Goal: Communication & Community: Answer question/provide support

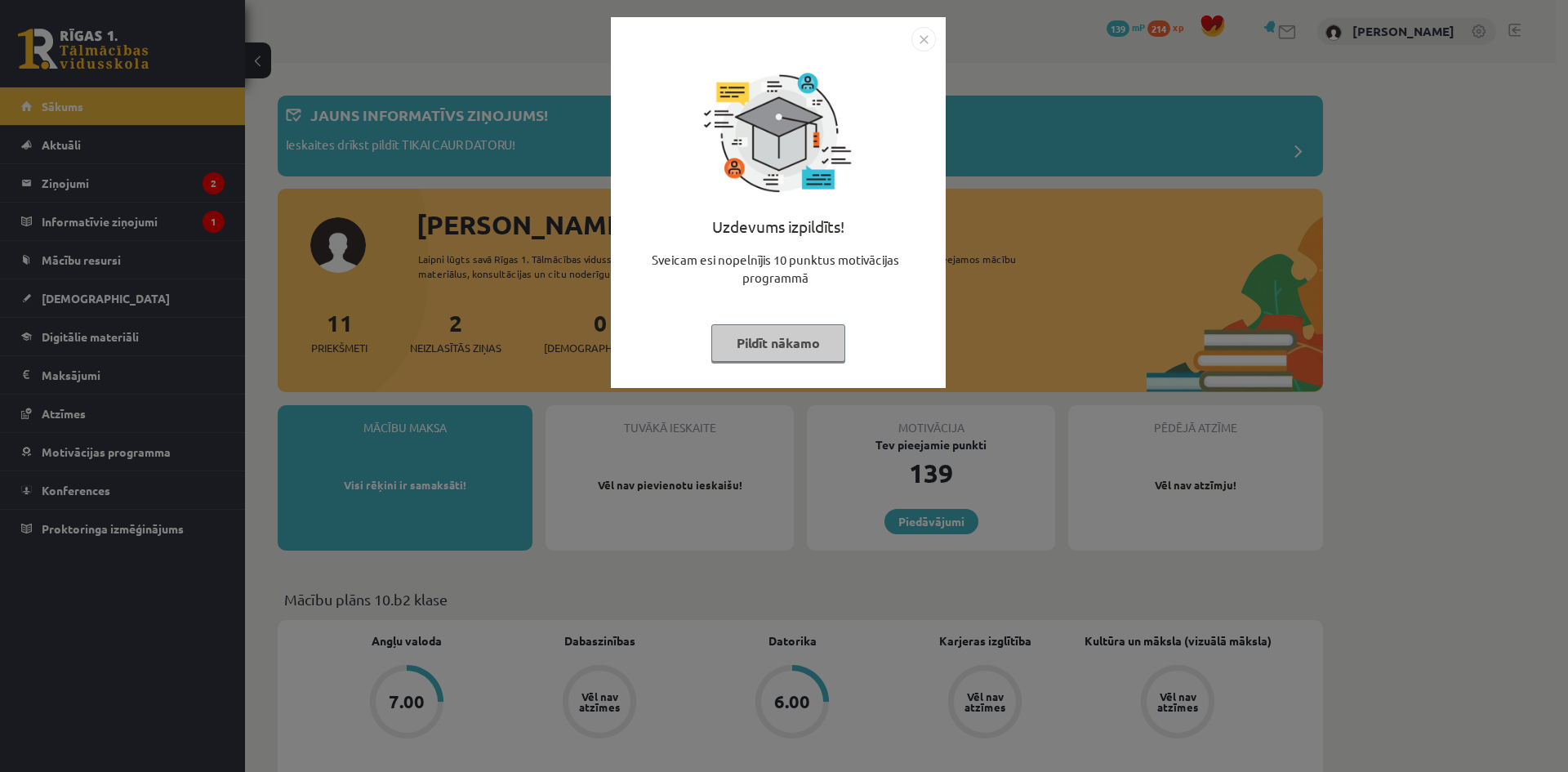
click at [1158, 270] on div "Uzdevums izpildīts! Sveicam esi nopelnījis 10 punktus motivācijas programmā Pil…" at bounding box center [784, 386] width 1568 height 772
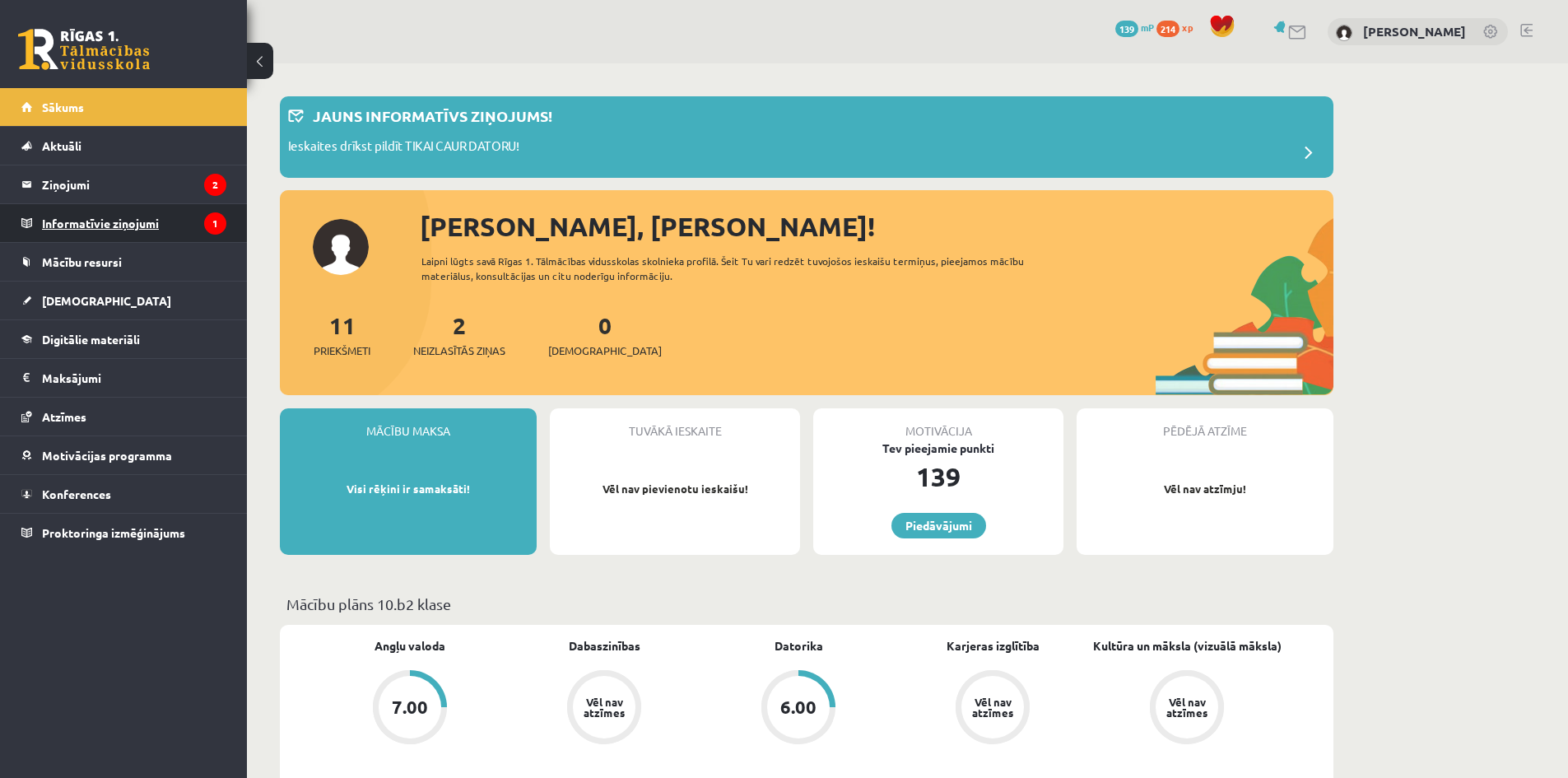
click at [96, 231] on legend "Informatīvie ziņojumi 1" at bounding box center [134, 223] width 184 height 38
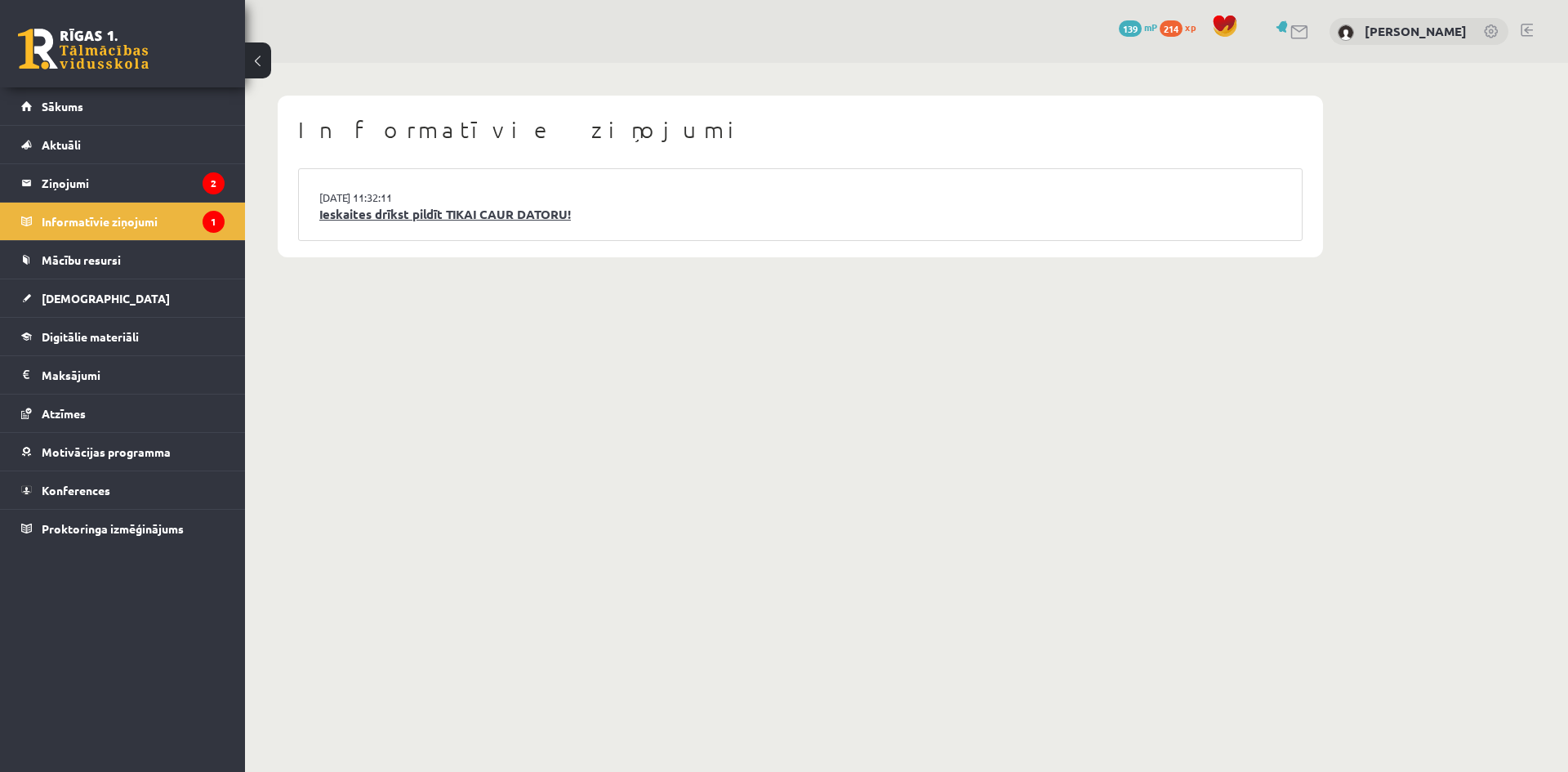
click at [392, 216] on link "Ieskaites drīkst pildīt TIKAI CAUR DATORU!" at bounding box center [801, 214] width 962 height 19
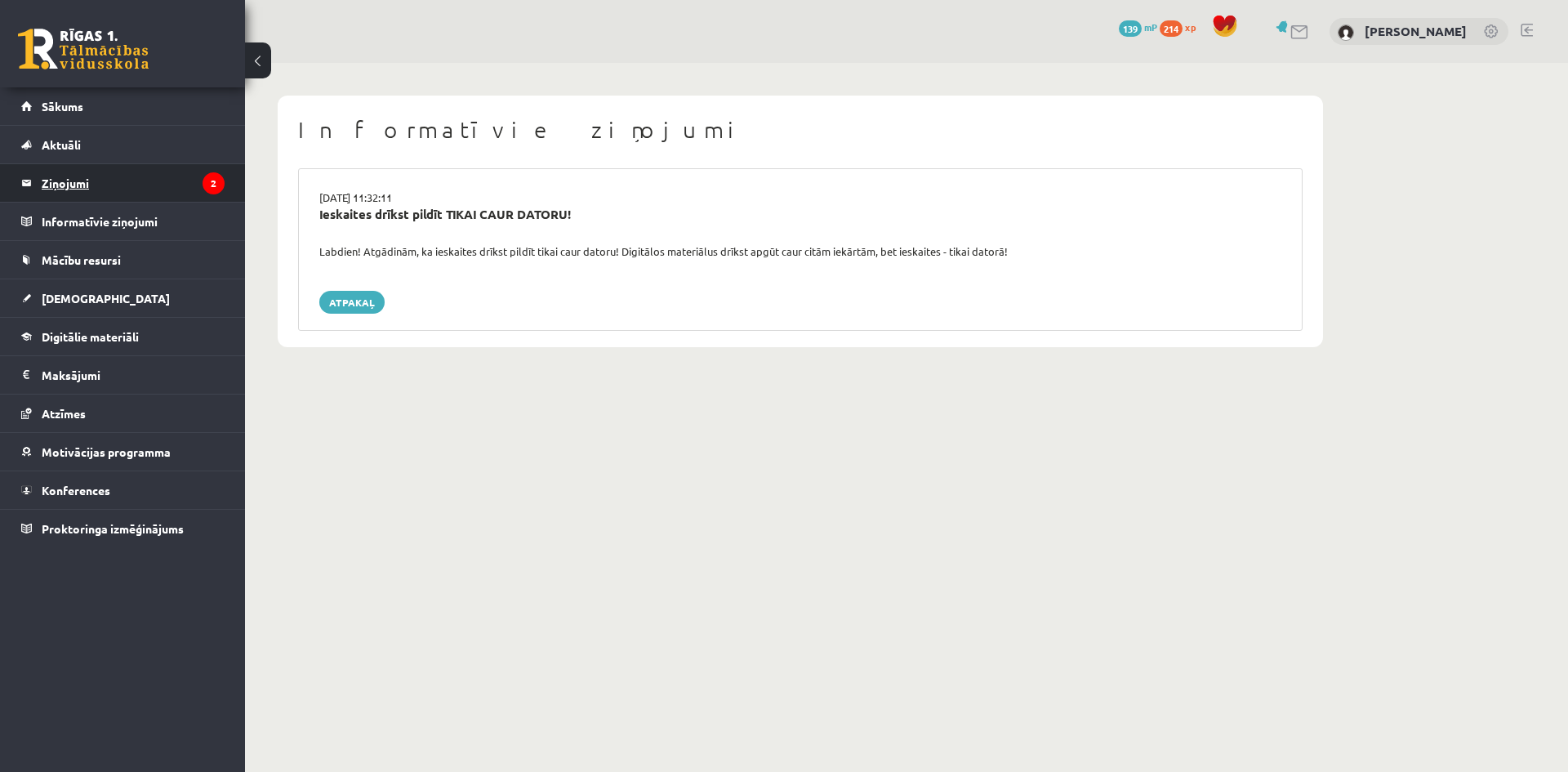
click at [80, 174] on legend "Ziņojumi 2" at bounding box center [133, 183] width 183 height 38
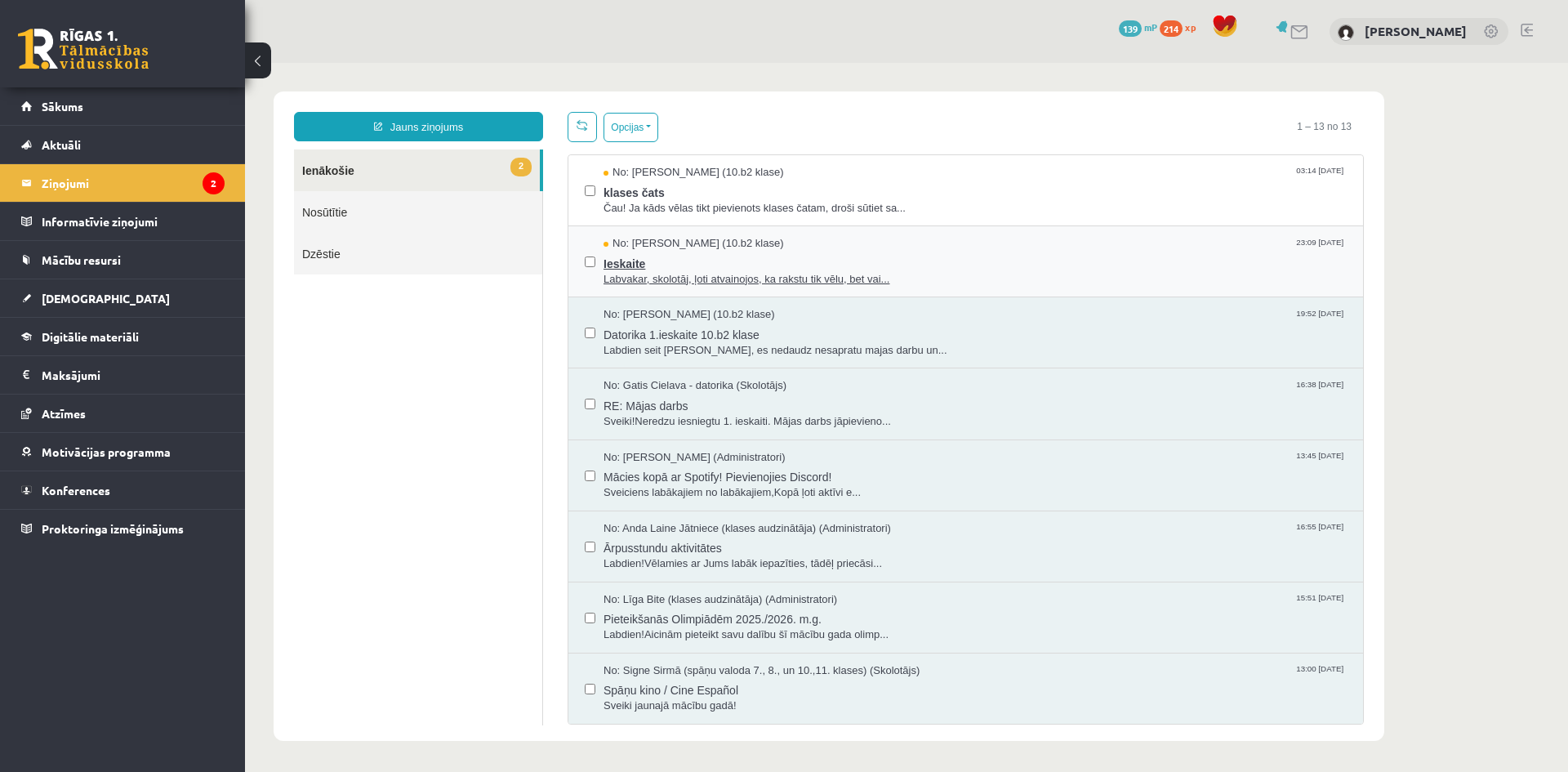
click at [661, 282] on span "Labvakar, skolotāj, ļoti atvainojos, ka rakstu tik vēlu, bet vai..." at bounding box center [975, 279] width 743 height 16
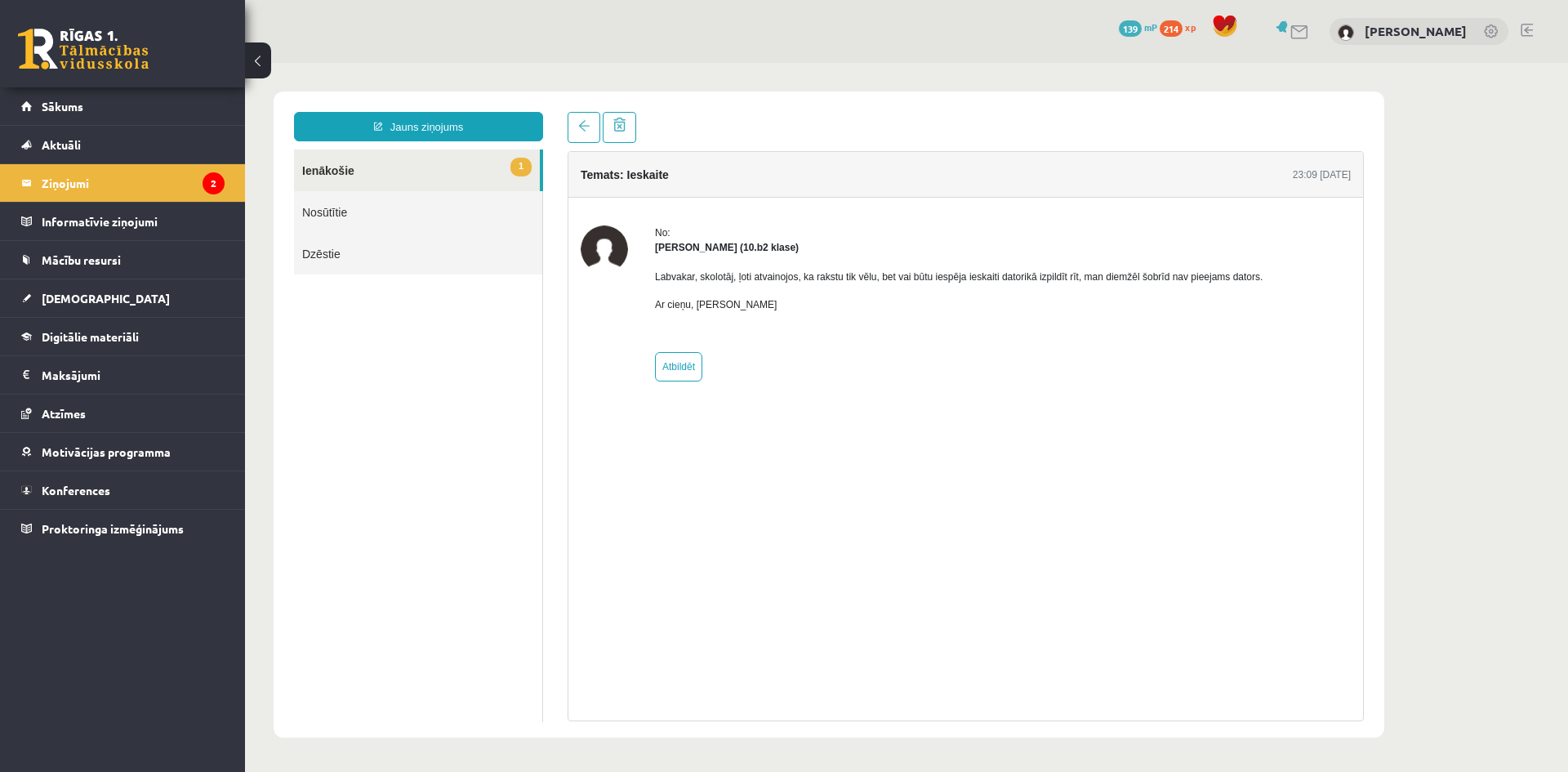
click at [423, 173] on link "1 Ienākošie" at bounding box center [417, 170] width 246 height 42
click at [583, 130] on span at bounding box center [584, 125] width 11 height 11
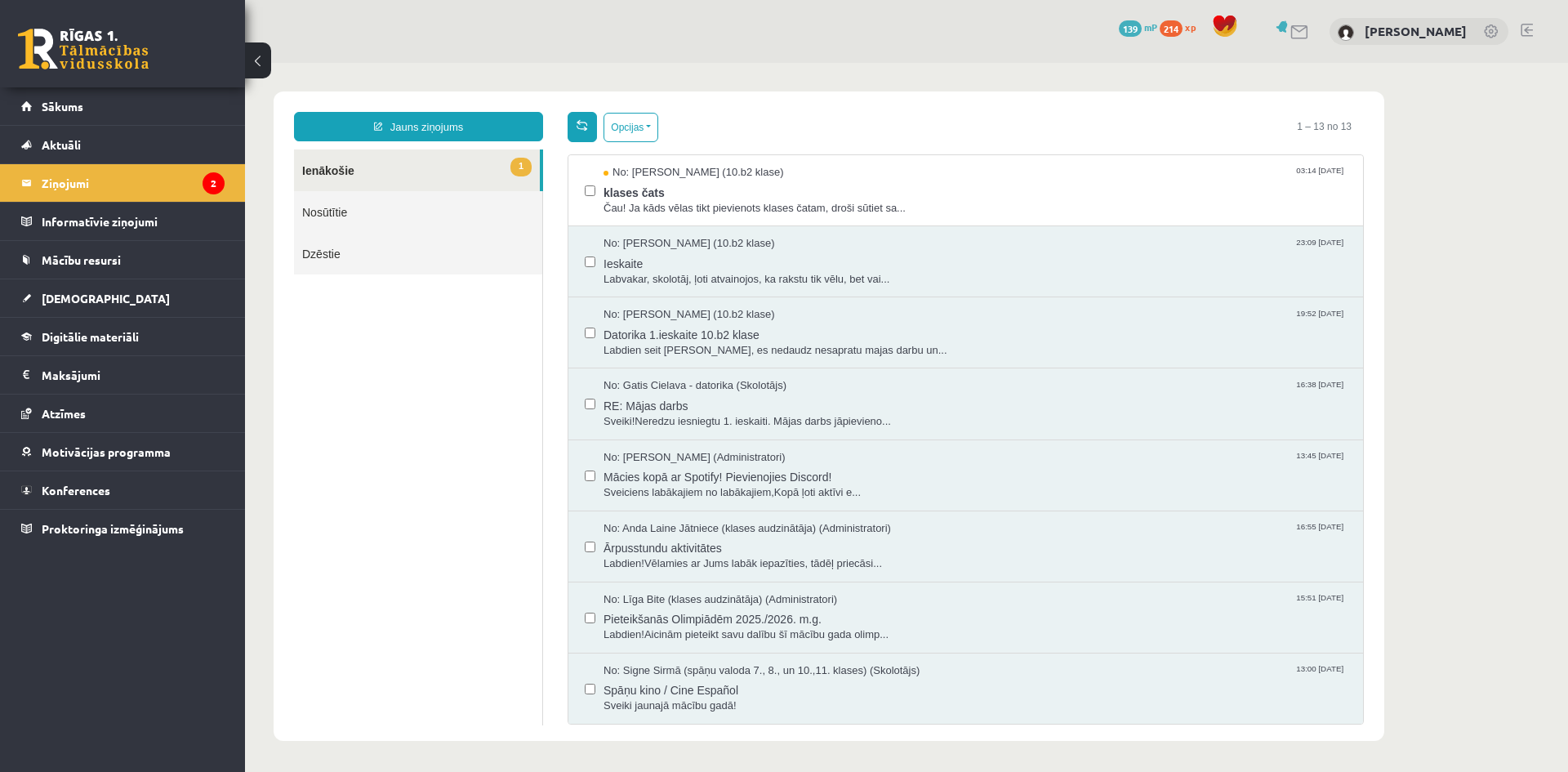
click at [584, 137] on link at bounding box center [583, 127] width 30 height 30
click at [625, 186] on span "klases čats" at bounding box center [975, 190] width 743 height 20
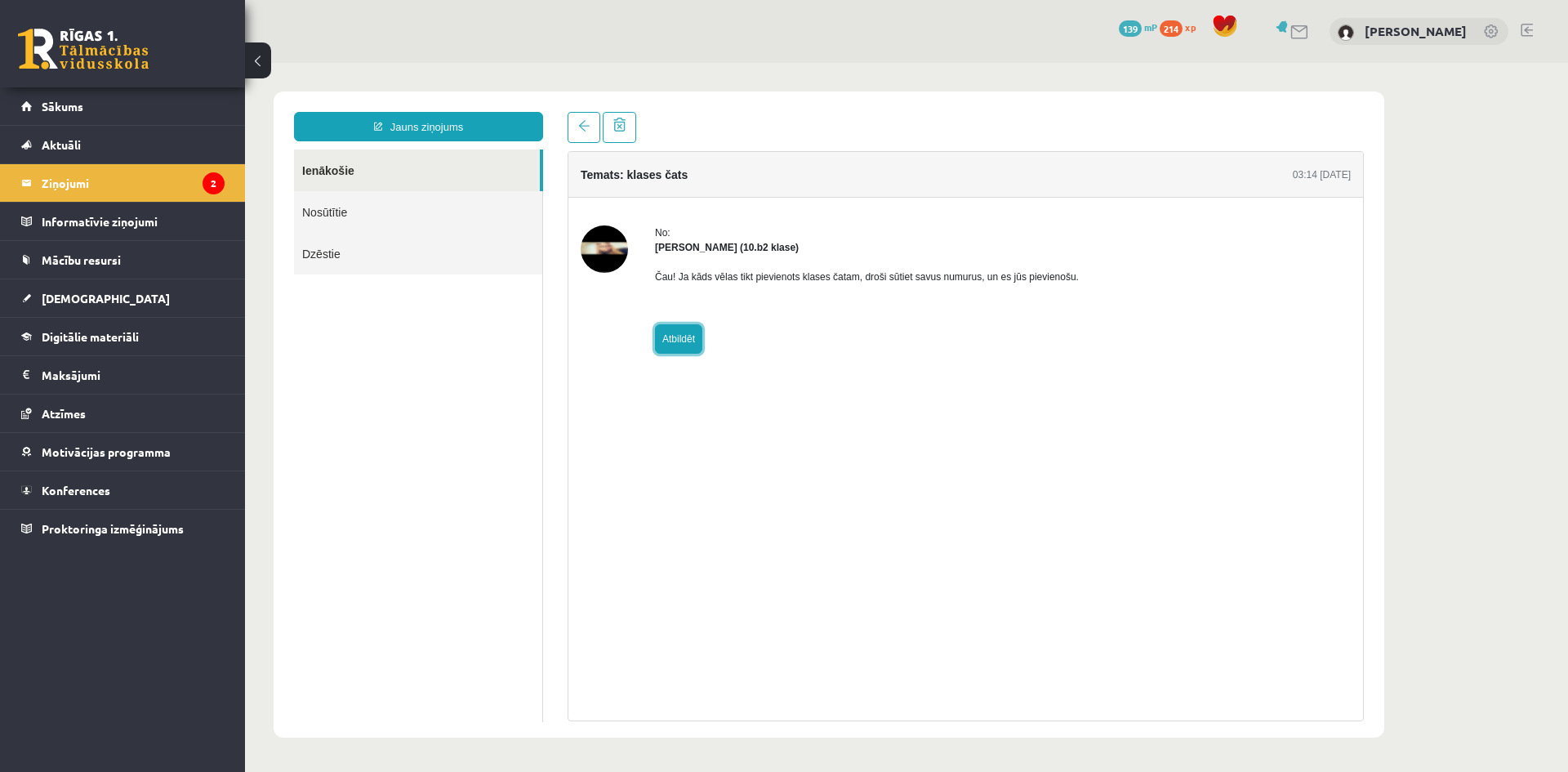
click at [684, 333] on link "Atbildēt" at bounding box center [679, 339] width 48 height 30
type input "**********"
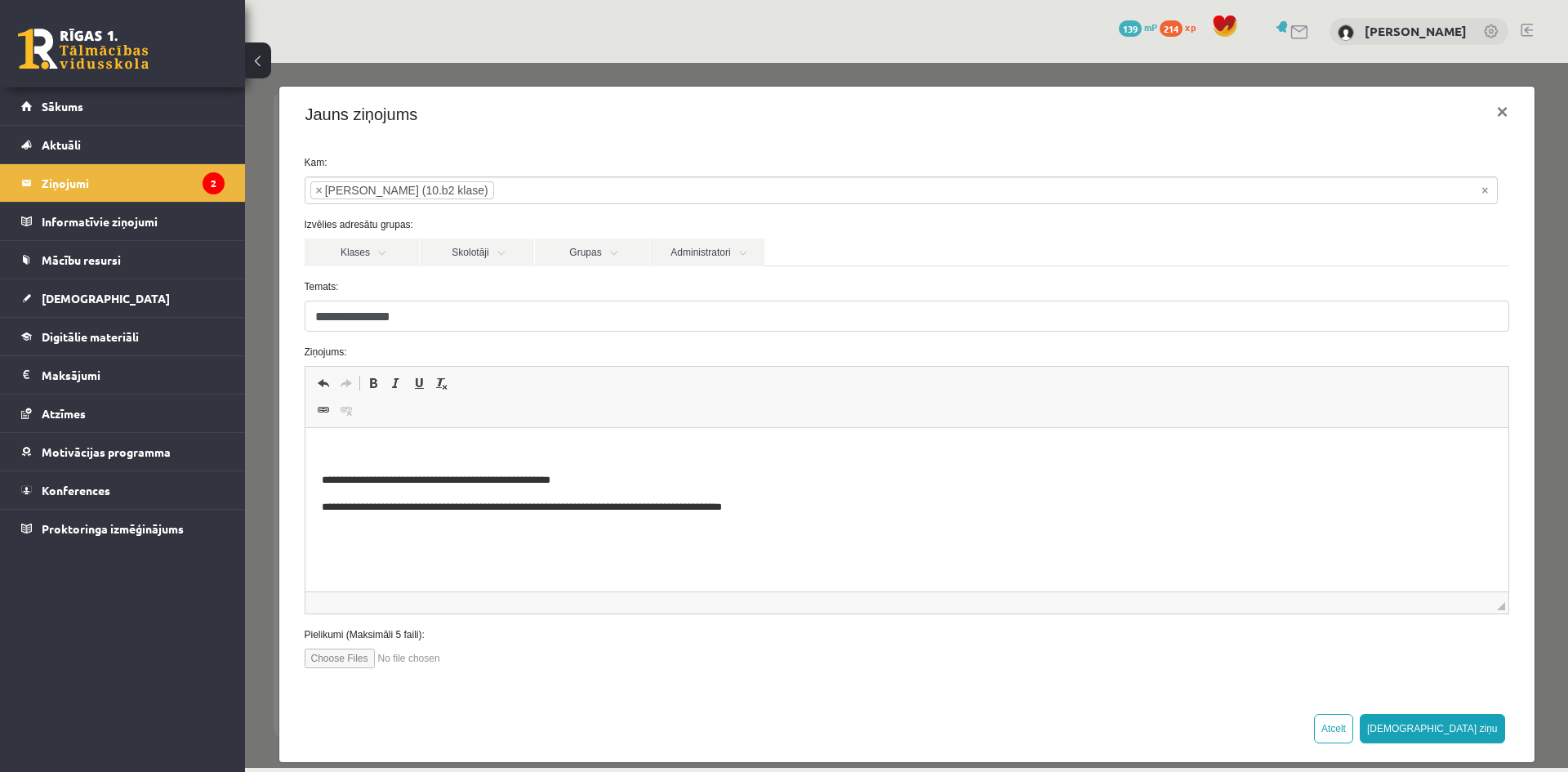
click at [486, 533] on html "**********" at bounding box center [907, 480] width 1203 height 105
click at [815, 506] on p "**********" at bounding box center [901, 507] width 1159 height 17
click at [1452, 717] on button "Sūtīt ziņu" at bounding box center [1432, 729] width 145 height 30
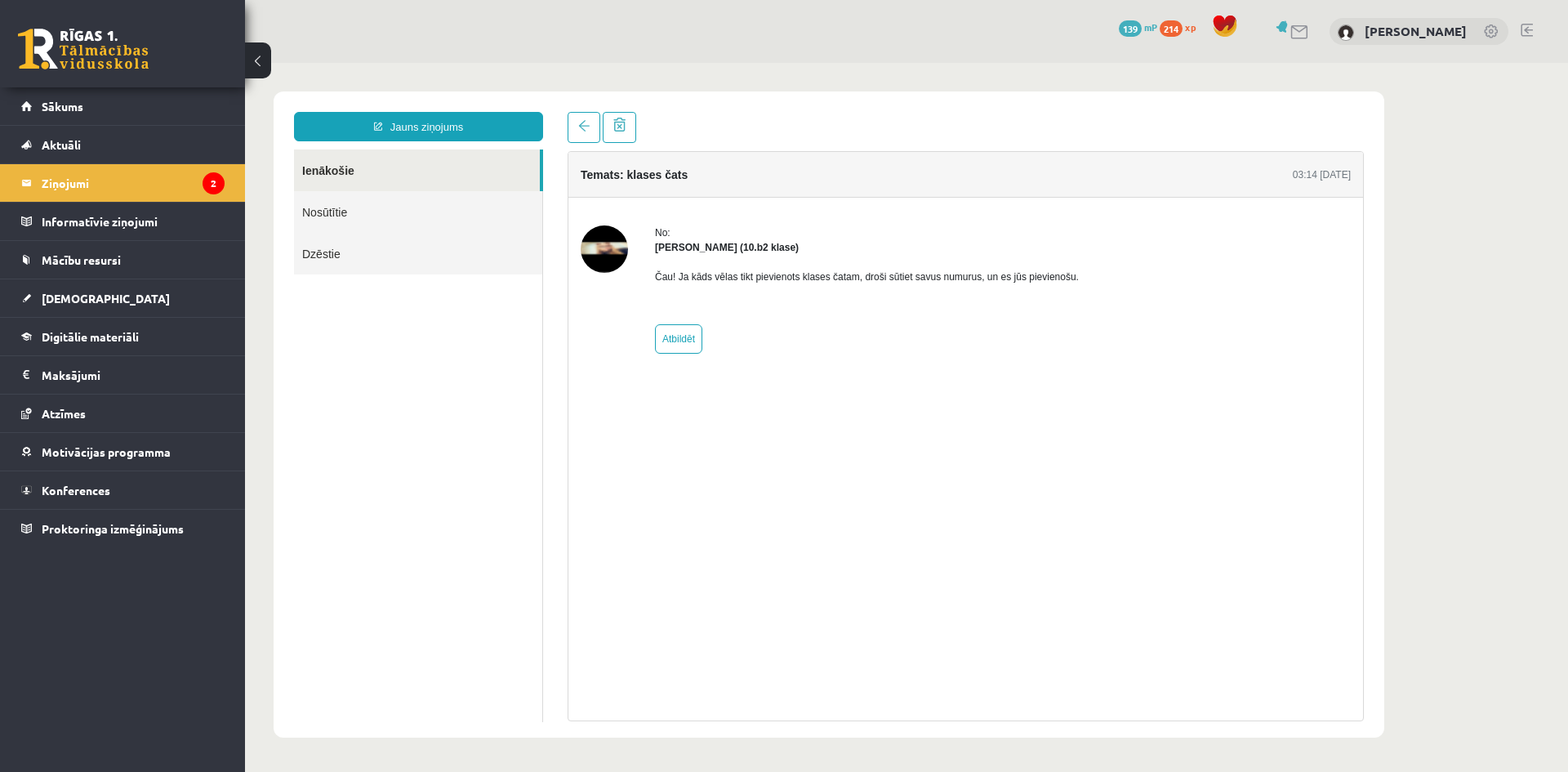
click at [617, 238] on img at bounding box center [605, 249] width 48 height 48
click at [583, 121] on span at bounding box center [584, 125] width 11 height 11
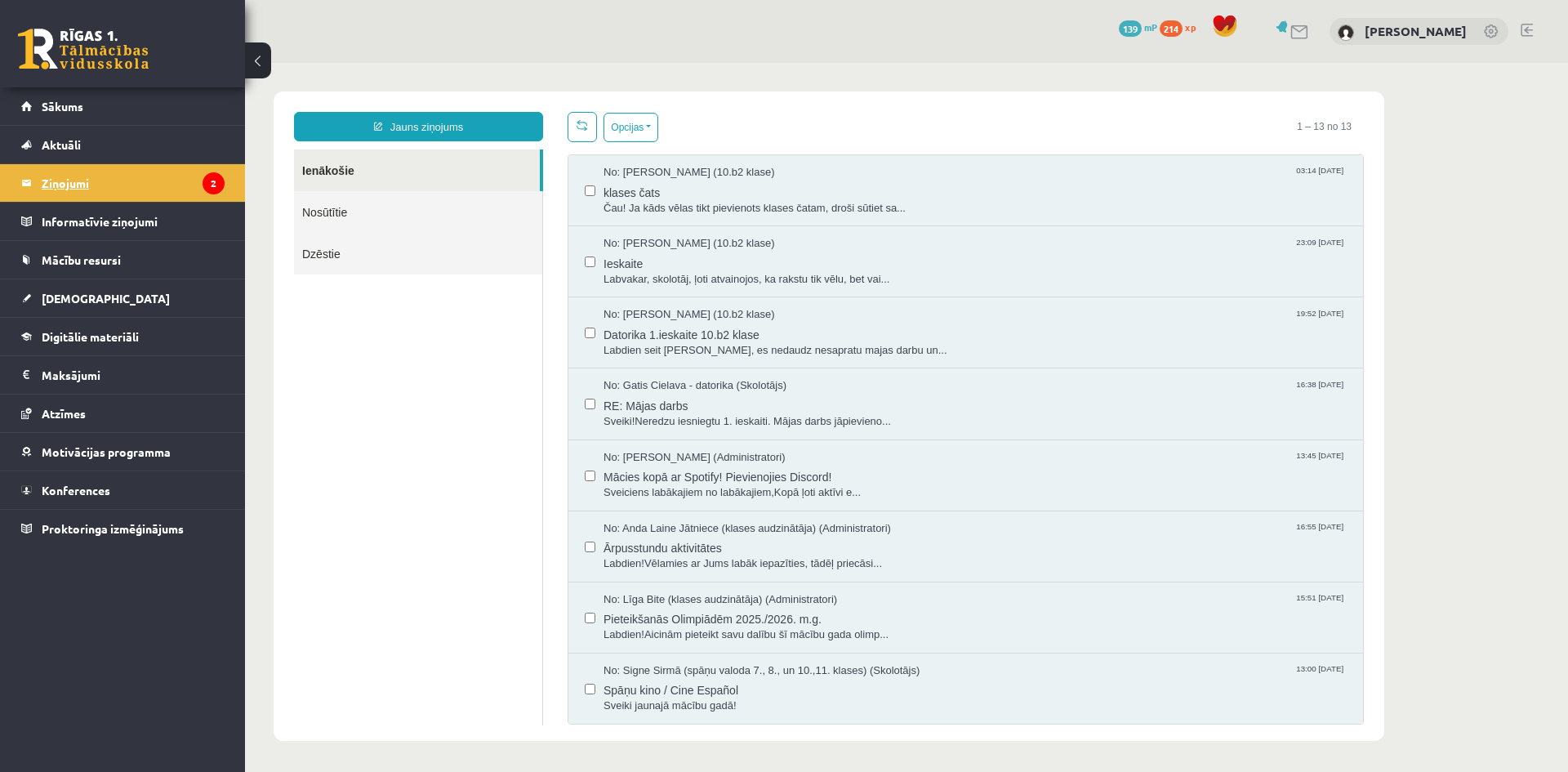
click at [52, 181] on legend "Ziņojumi 2" at bounding box center [133, 183] width 183 height 38
click at [58, 293] on span "[DEMOGRAPHIC_DATA]" at bounding box center [106, 298] width 128 height 15
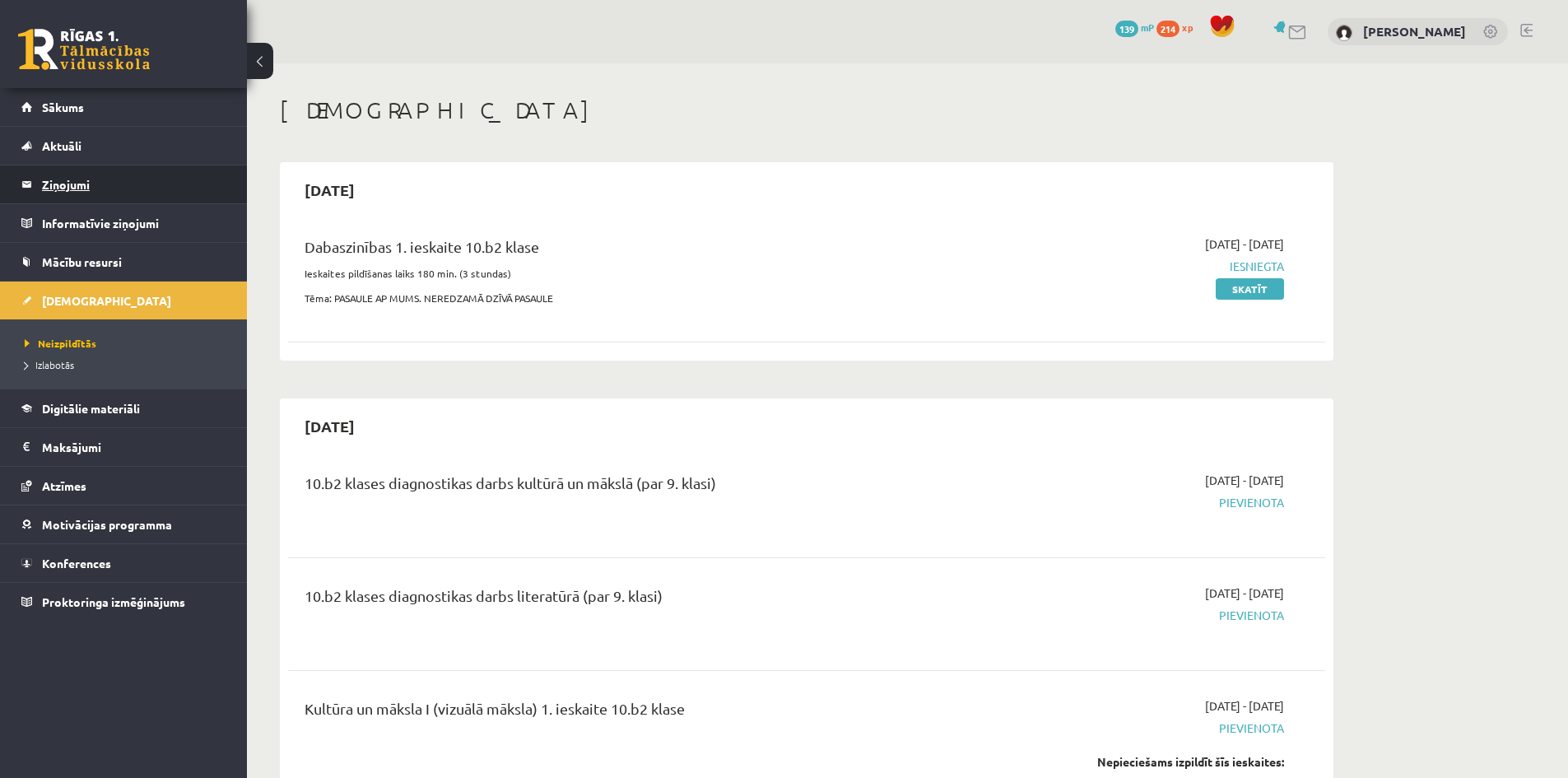
click at [65, 191] on legend "Ziņojumi 2" at bounding box center [134, 184] width 184 height 38
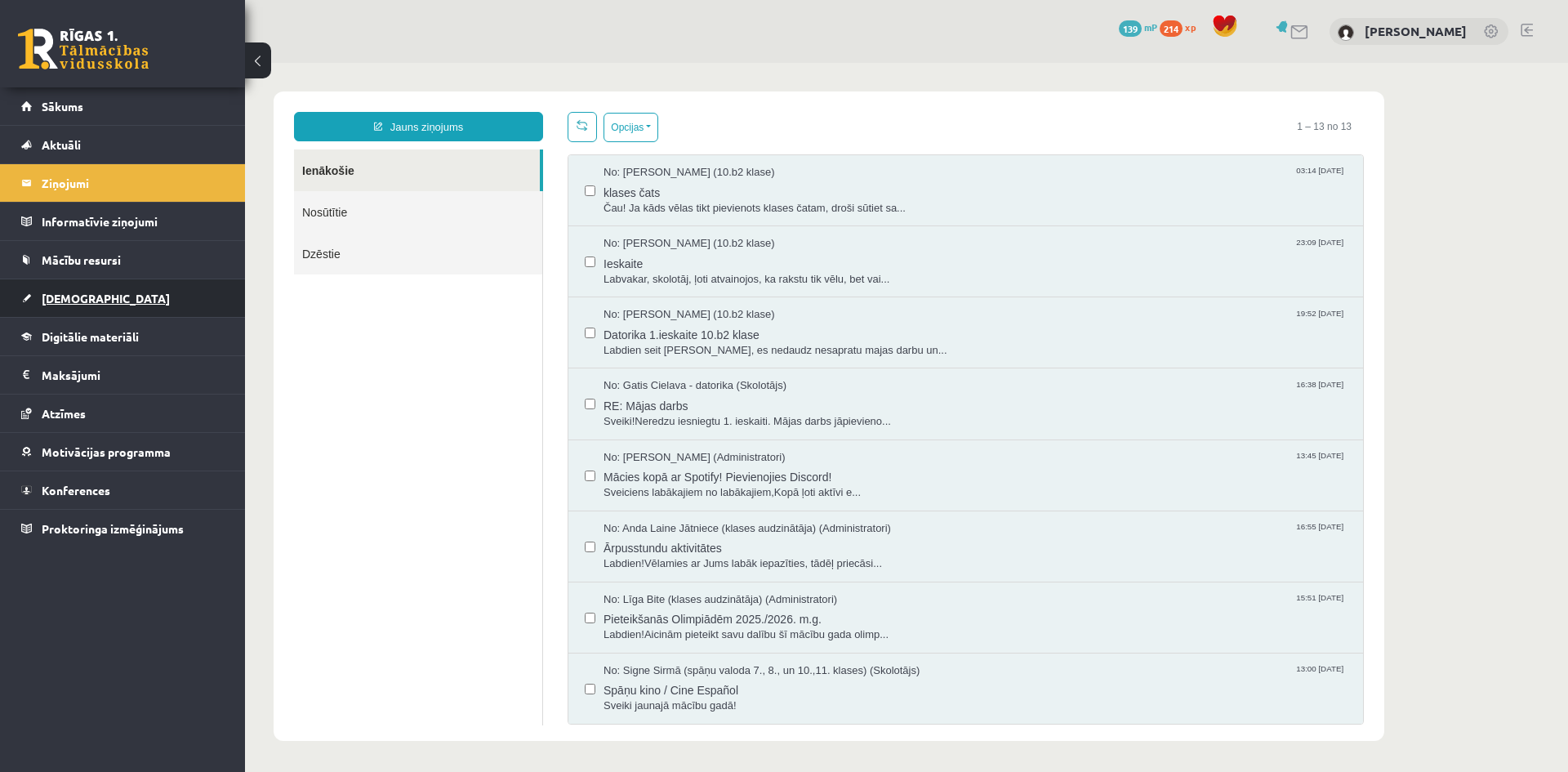
click at [48, 292] on span "[DEMOGRAPHIC_DATA]" at bounding box center [106, 298] width 128 height 15
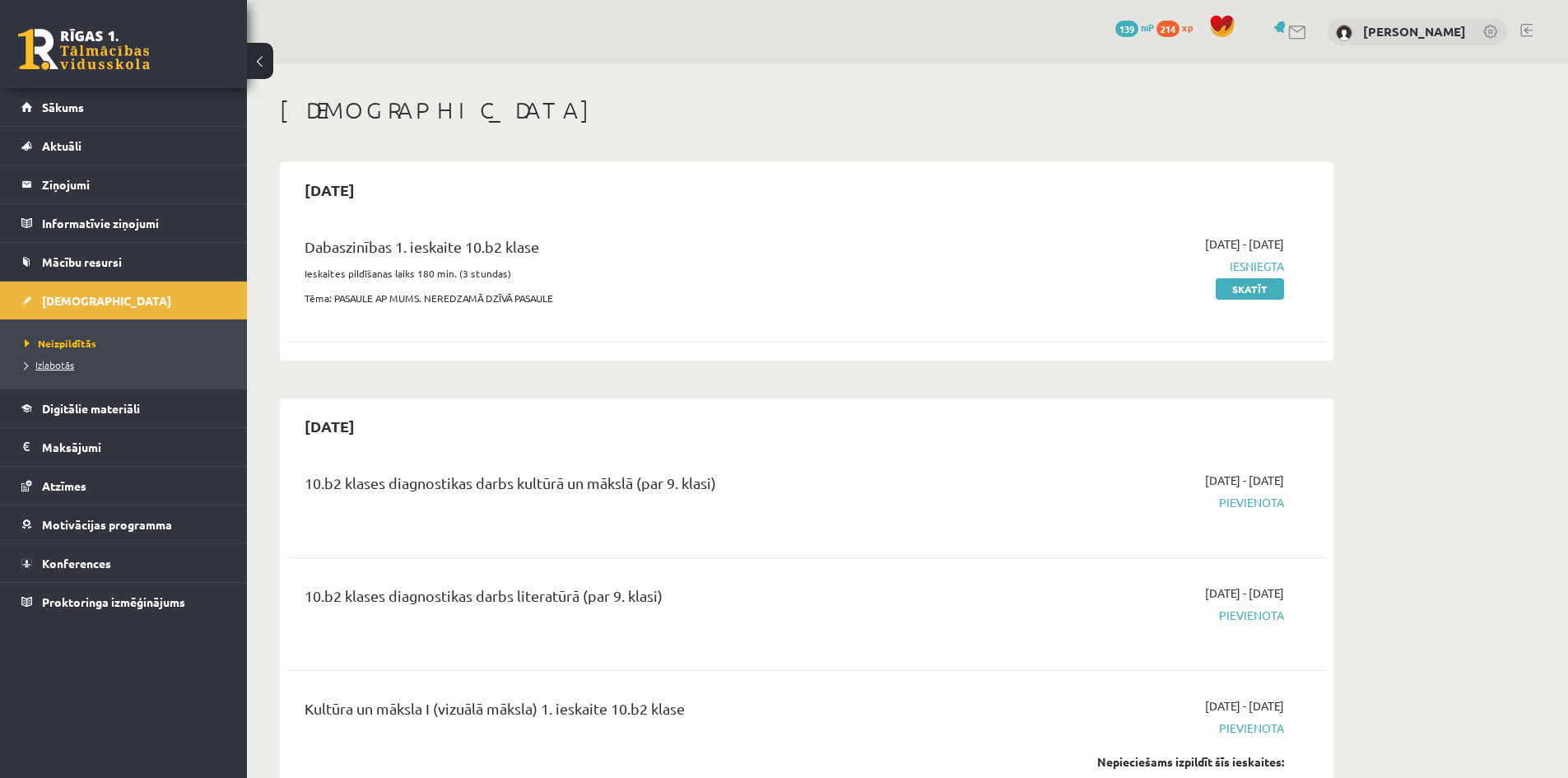
click at [55, 366] on span "Izlabotās" at bounding box center [50, 365] width 50 height 13
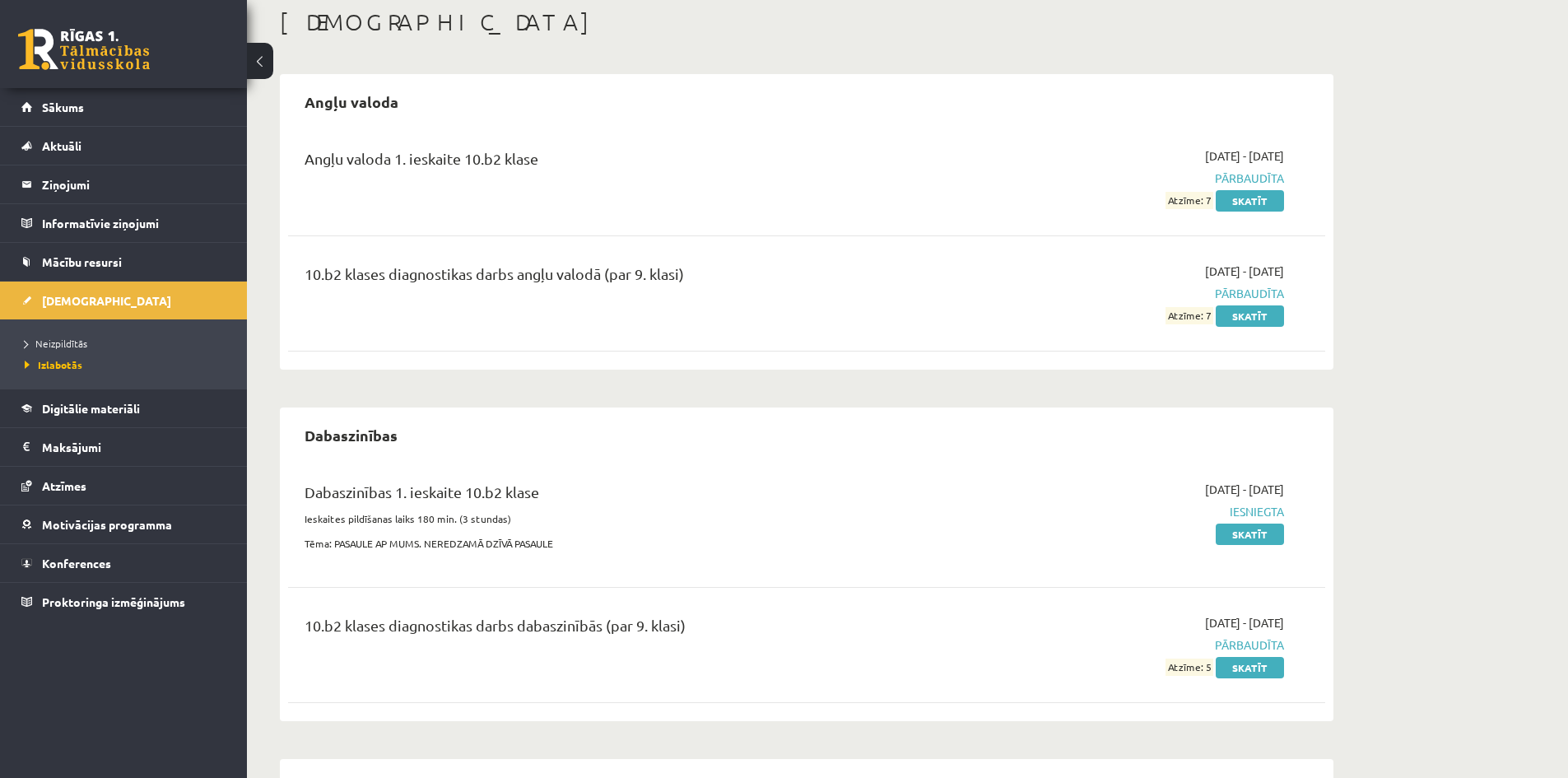
scroll to position [59, 0]
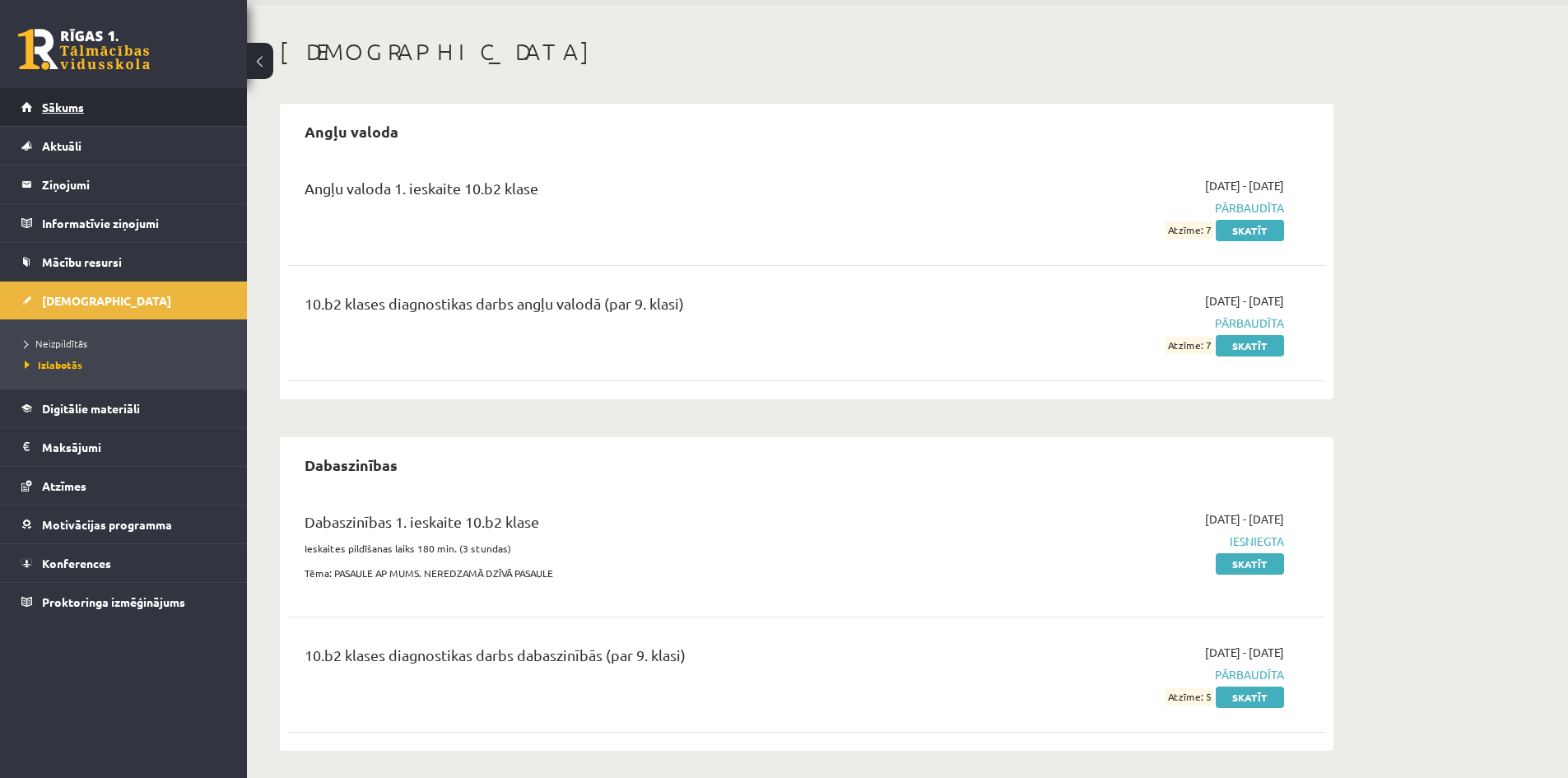
click at [71, 100] on link "Sākums" at bounding box center [124, 107] width 205 height 38
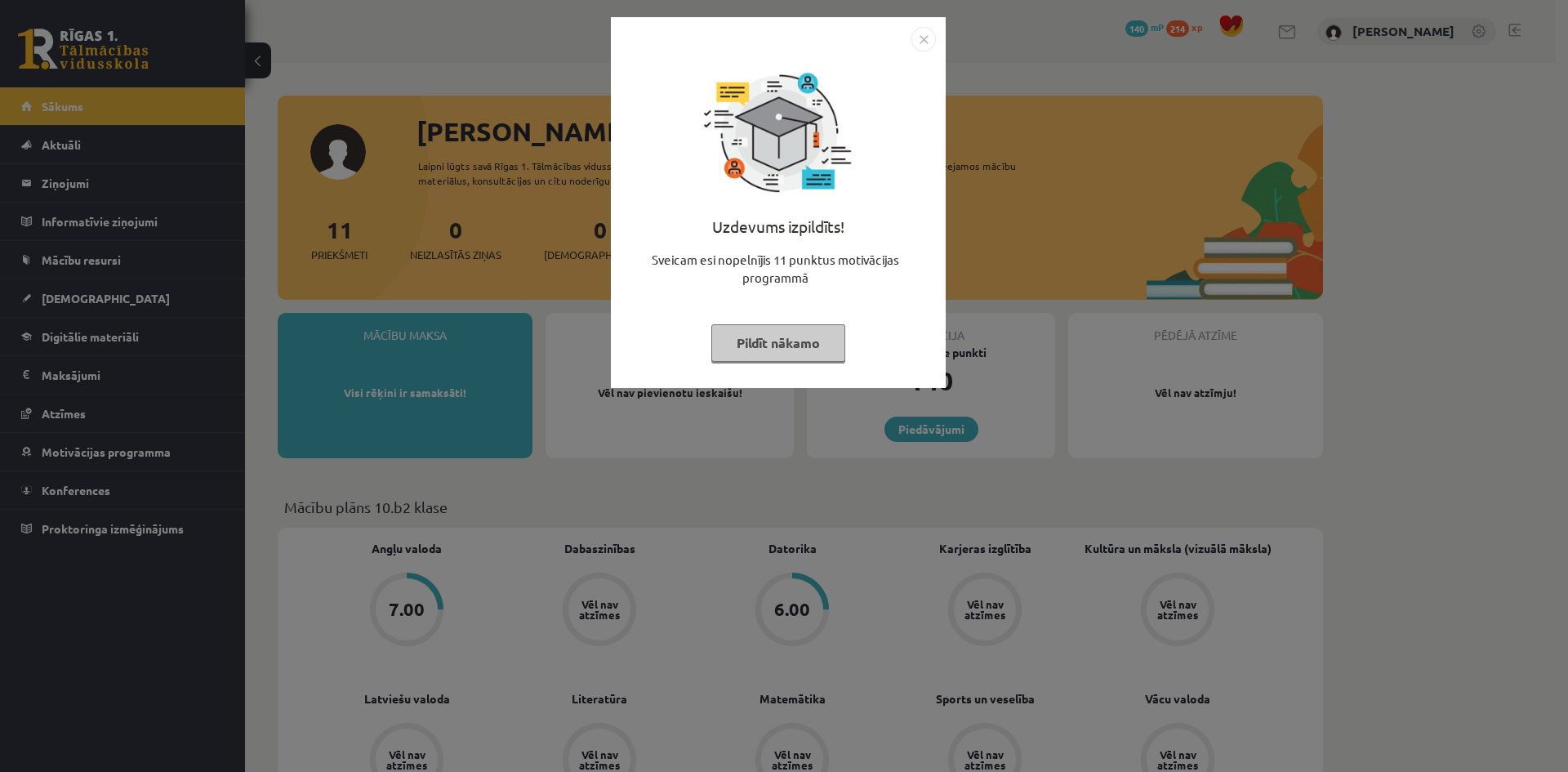
click at [816, 337] on button "Pildīt nākamo" at bounding box center [778, 343] width 134 height 38
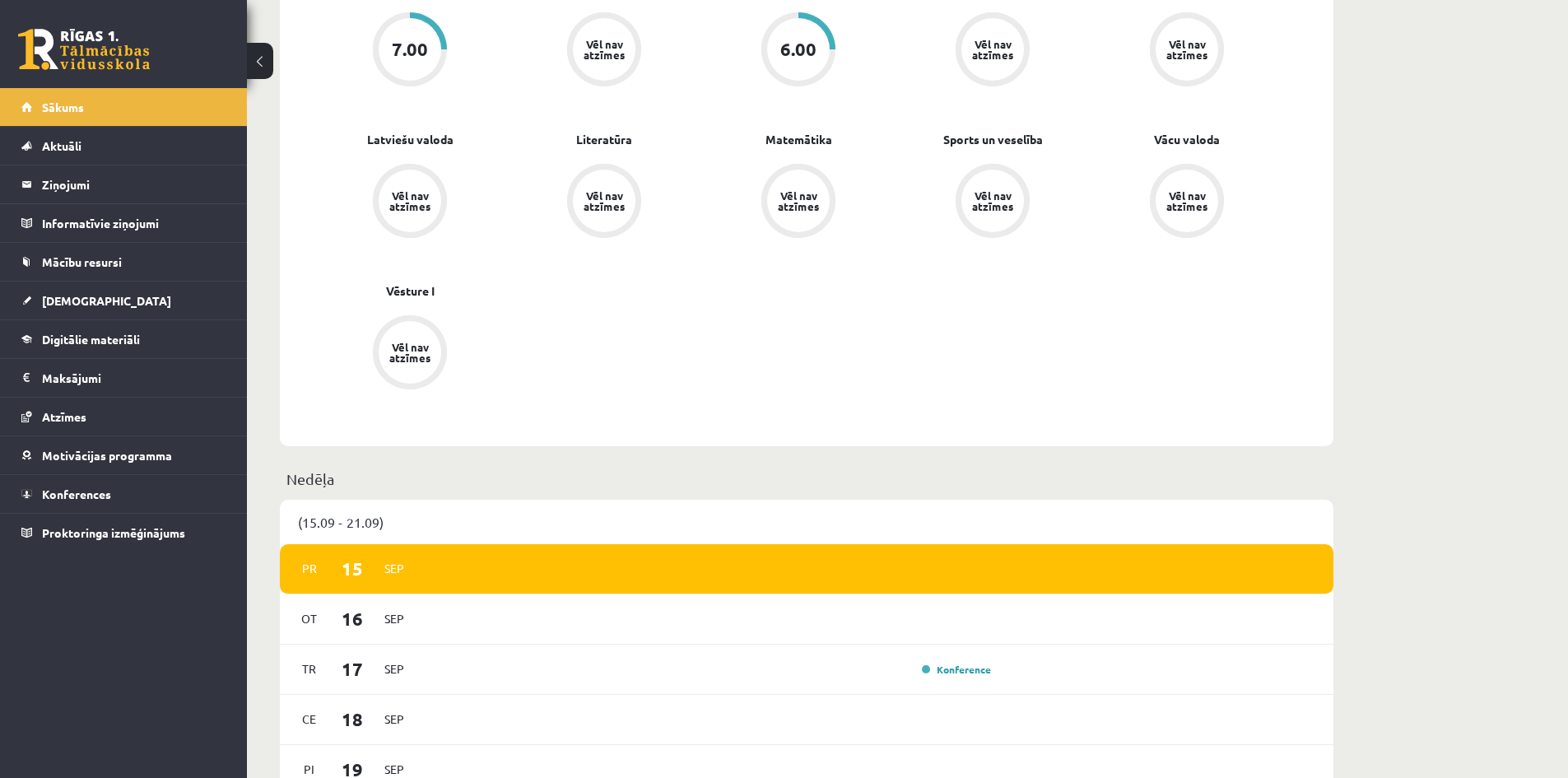
scroll to position [494, 0]
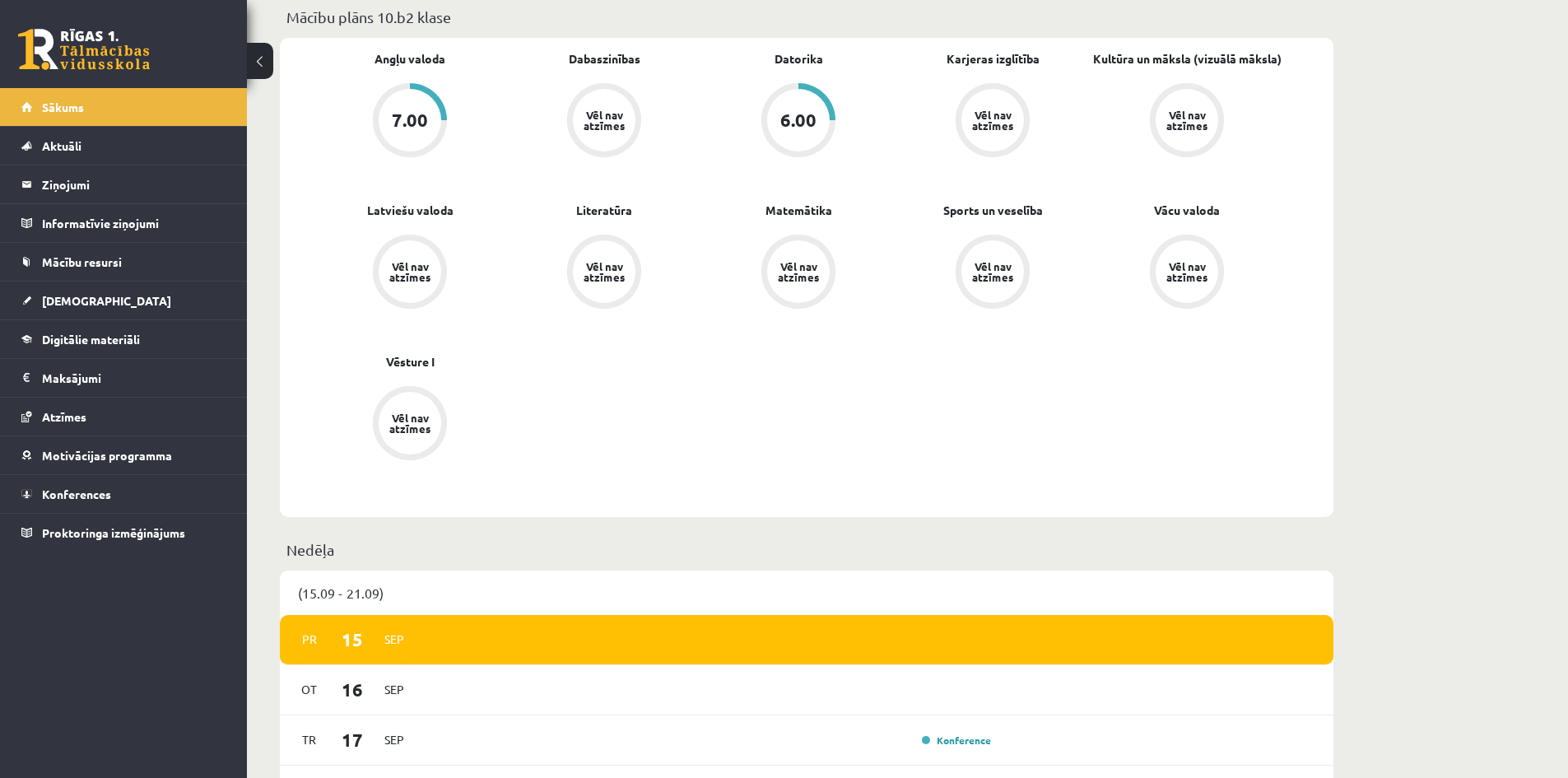
drag, startPoint x: 1496, startPoint y: 325, endPoint x: 815, endPoint y: 1, distance: 754.1
